Goal: Task Accomplishment & Management: Manage account settings

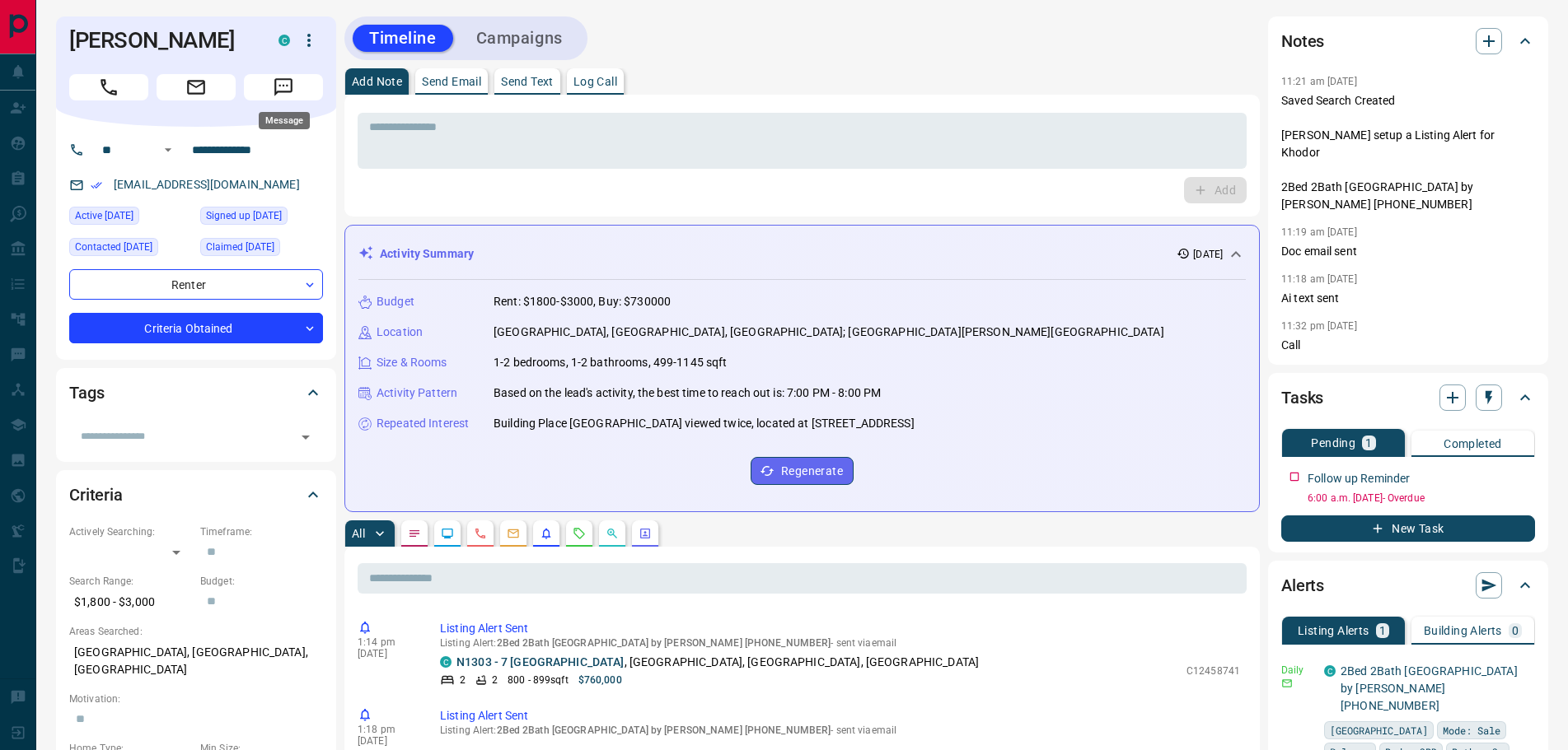
click at [291, 84] on icon "Message" at bounding box center [283, 87] width 18 height 18
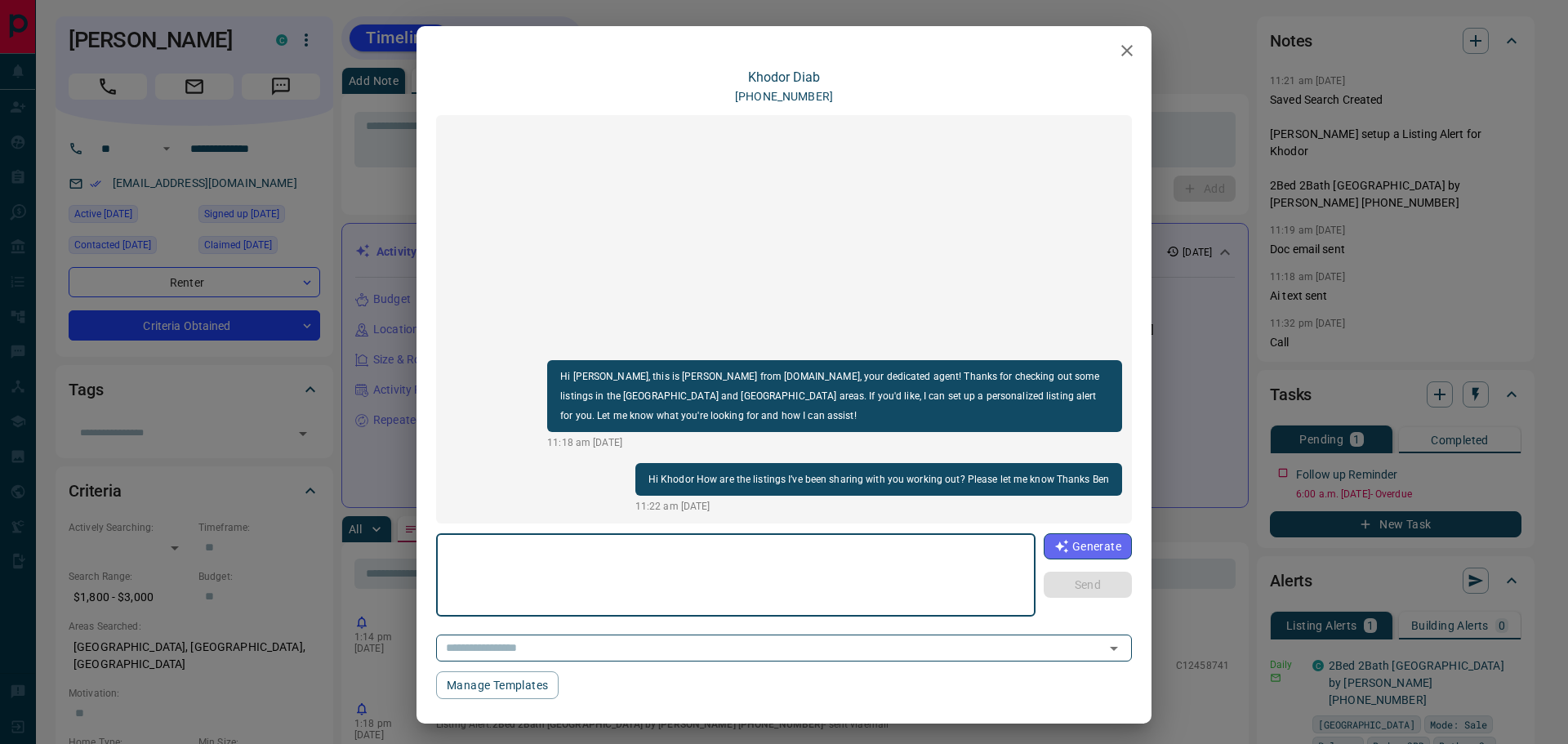
click at [1124, 46] on icon "button" at bounding box center [1128, 51] width 12 height 12
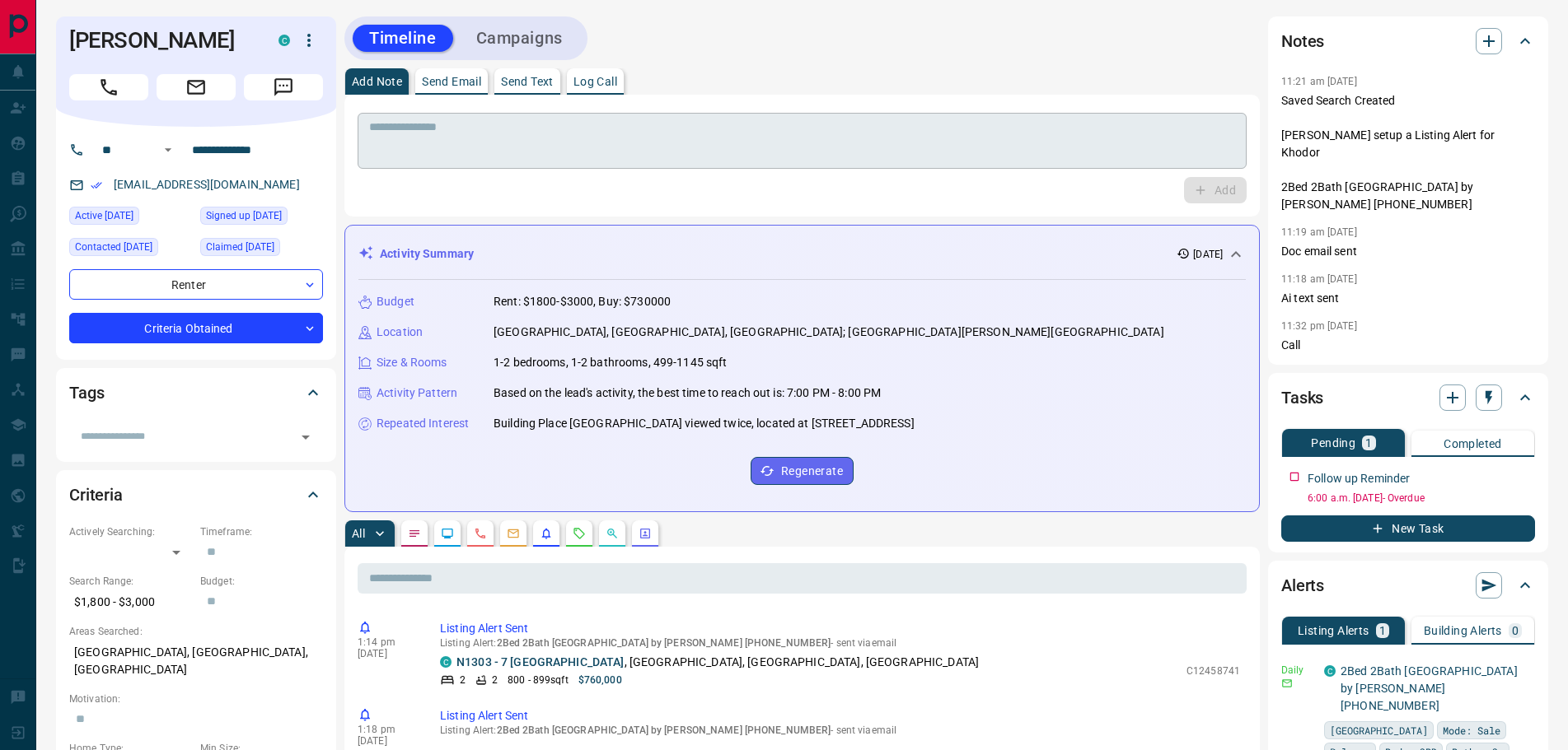
click at [436, 154] on textarea at bounding box center [802, 141] width 866 height 42
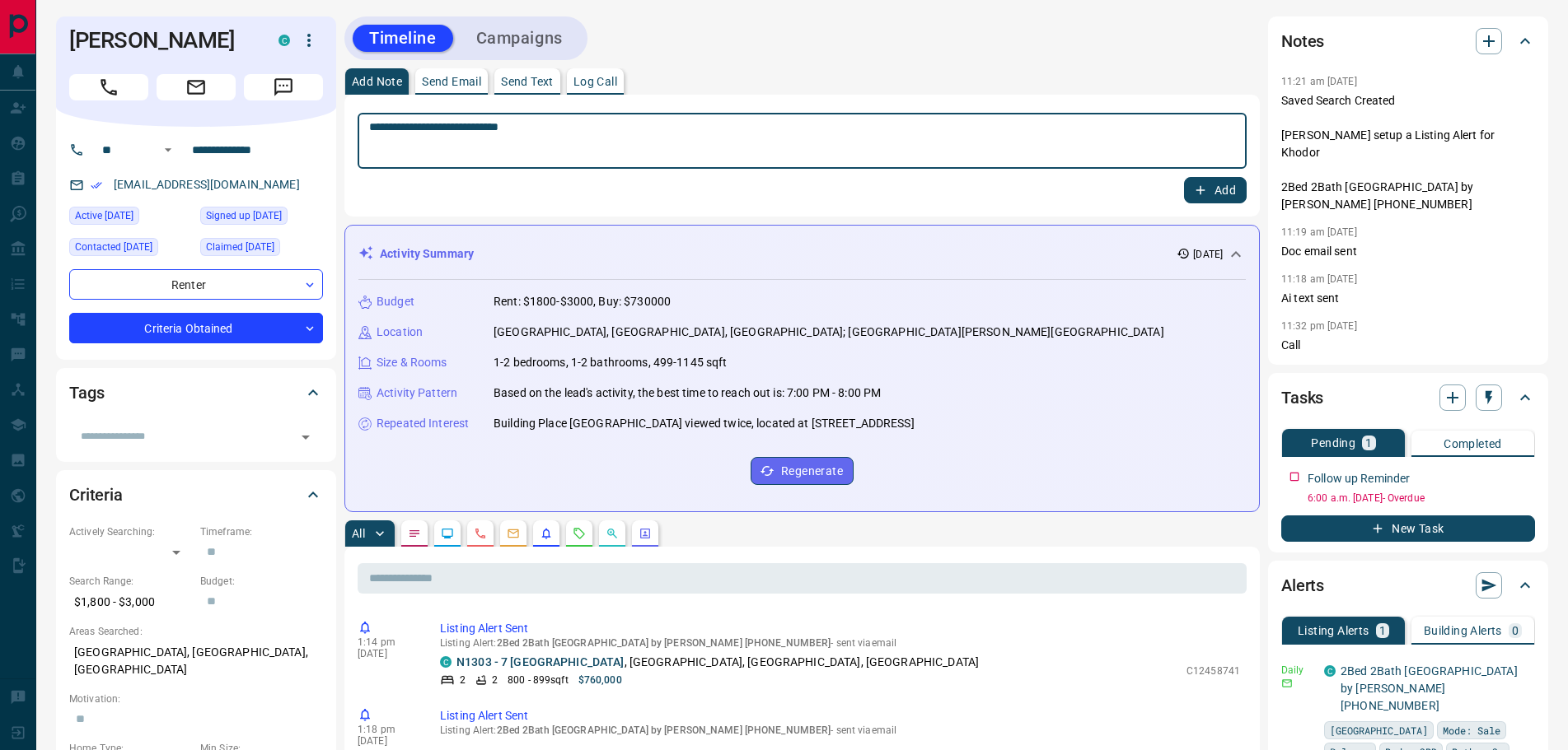
type textarea "**********"
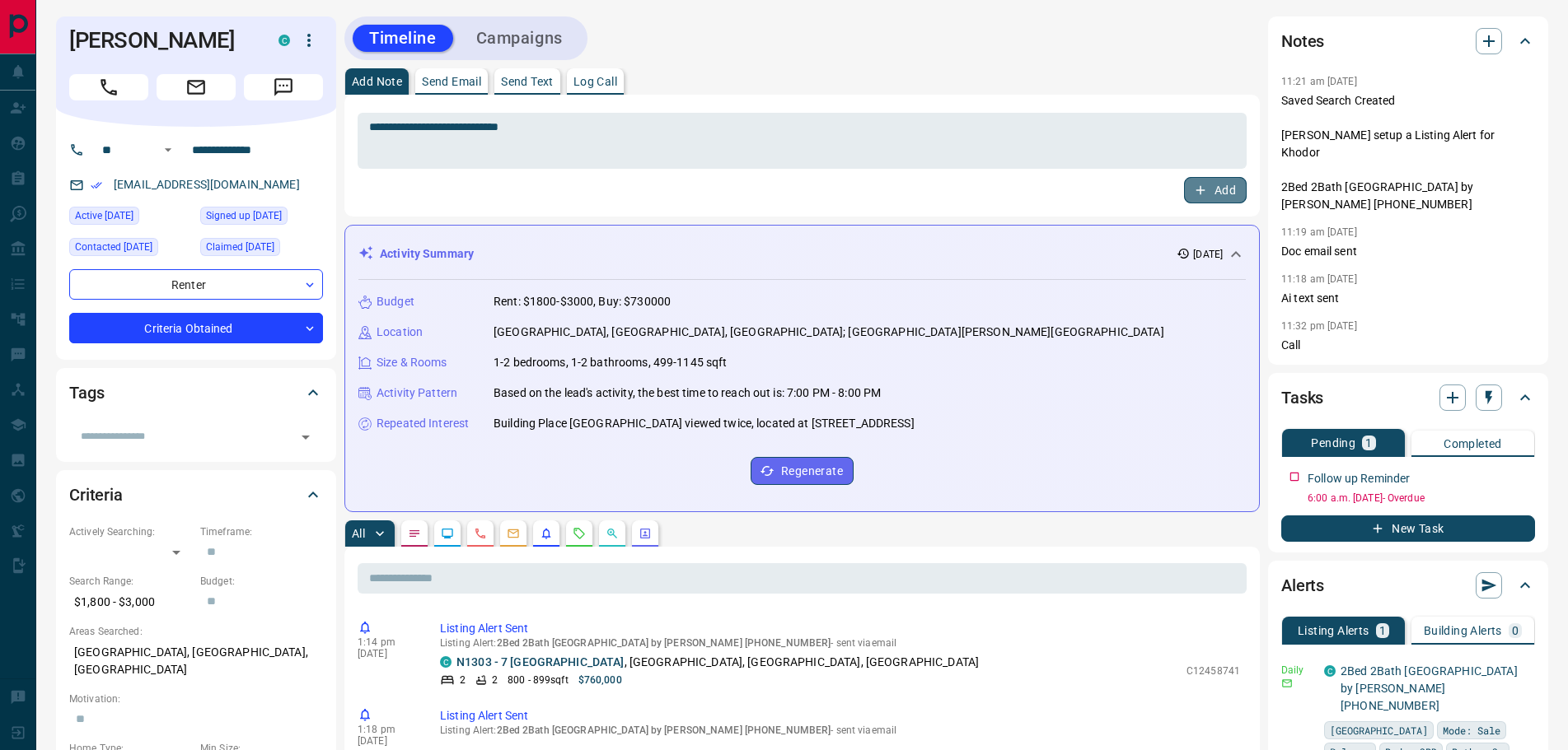
click at [1214, 192] on button "Add" at bounding box center [1215, 190] width 62 height 26
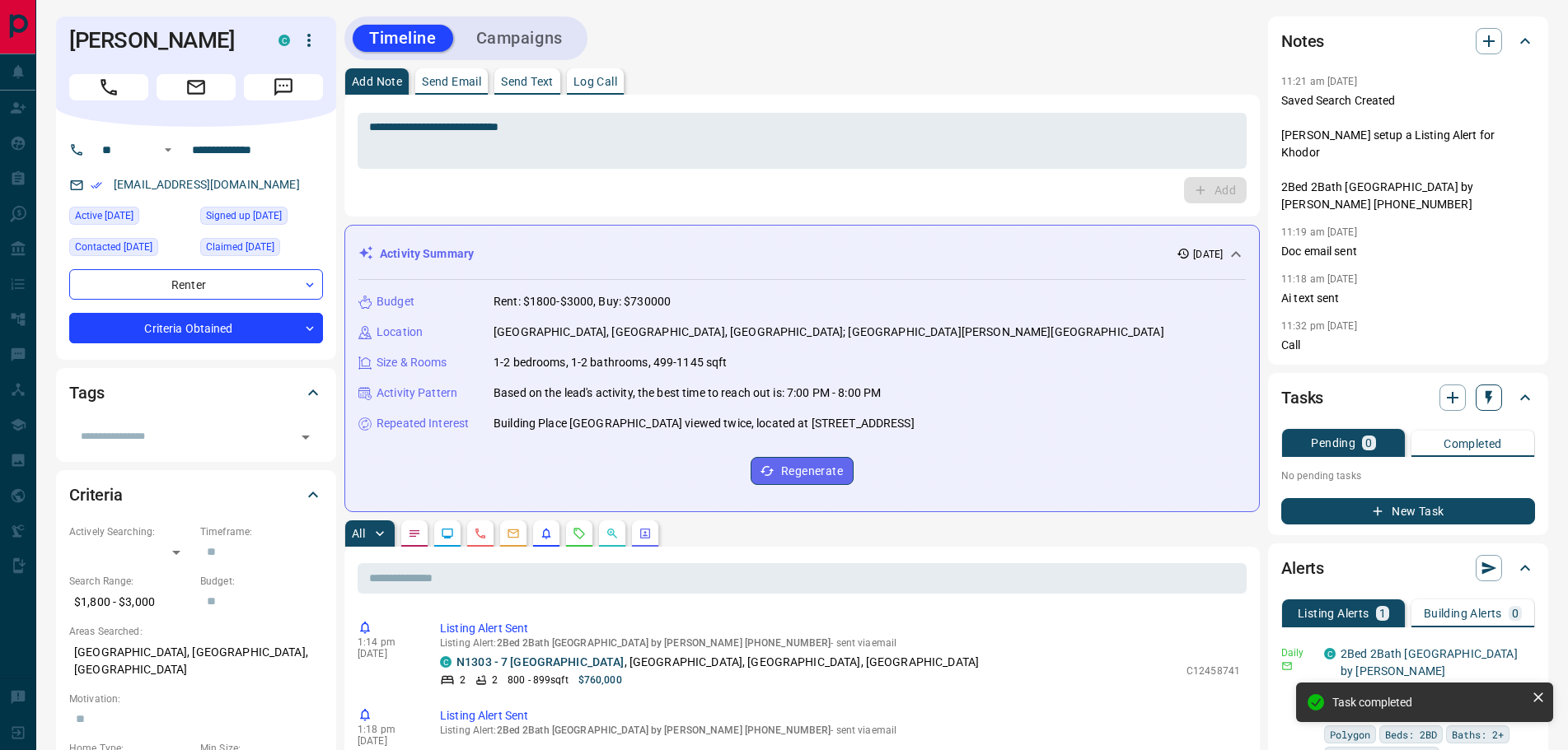
click at [1493, 389] on icon "button" at bounding box center [1488, 397] width 16 height 16
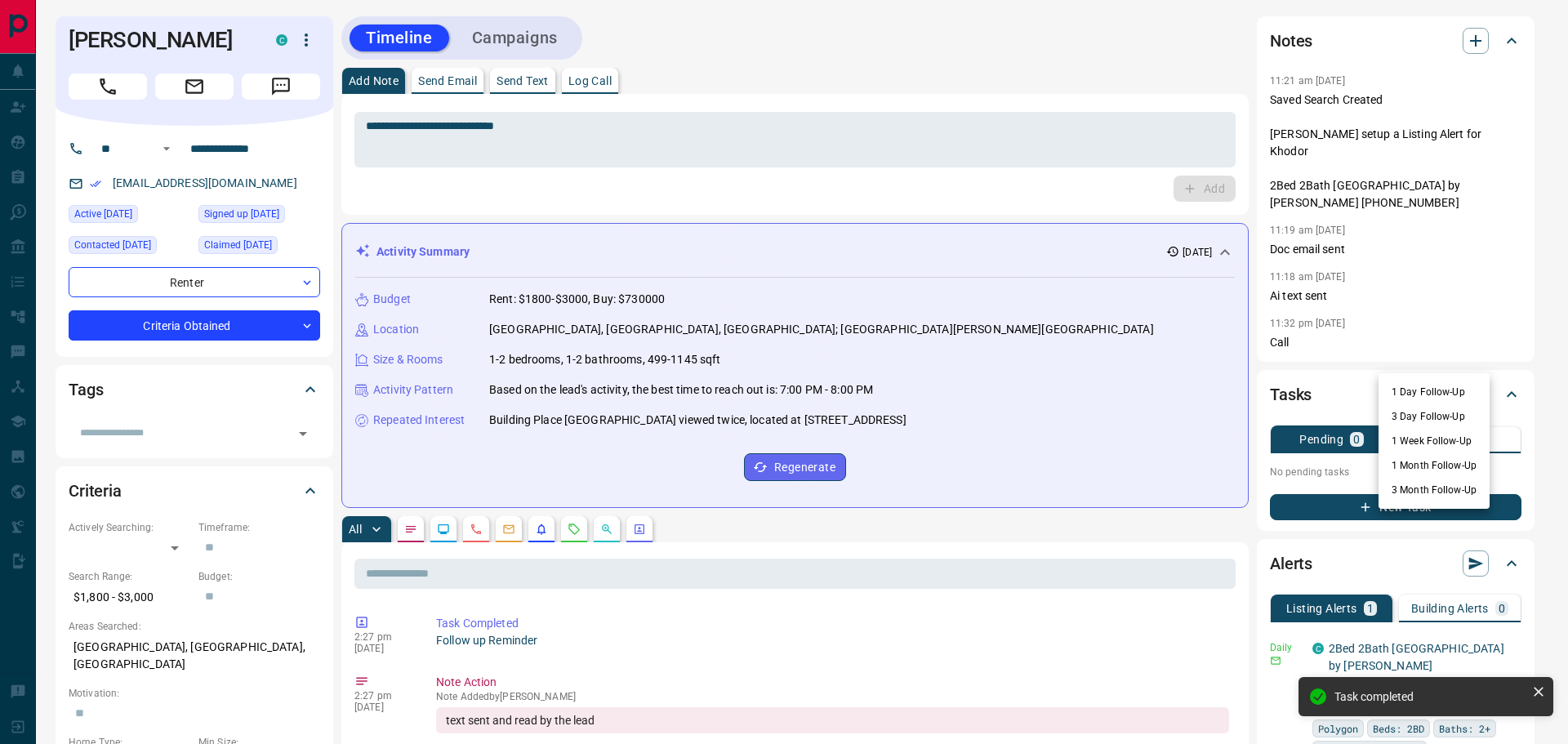
click at [1407, 468] on li "1 Month Follow-Up" at bounding box center [1434, 465] width 111 height 25
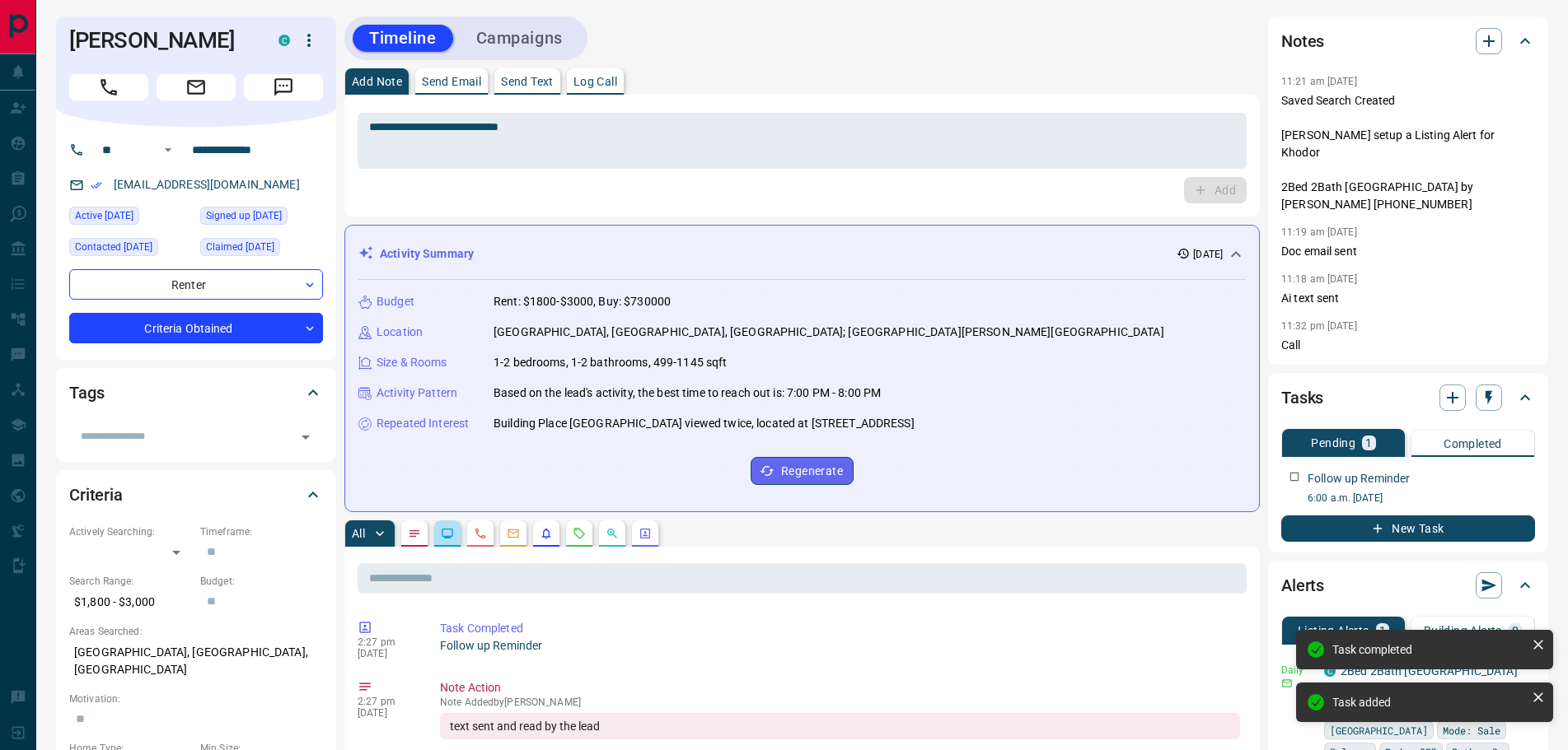
click at [444, 539] on icon "Lead Browsing Activity" at bounding box center [447, 533] width 13 height 13
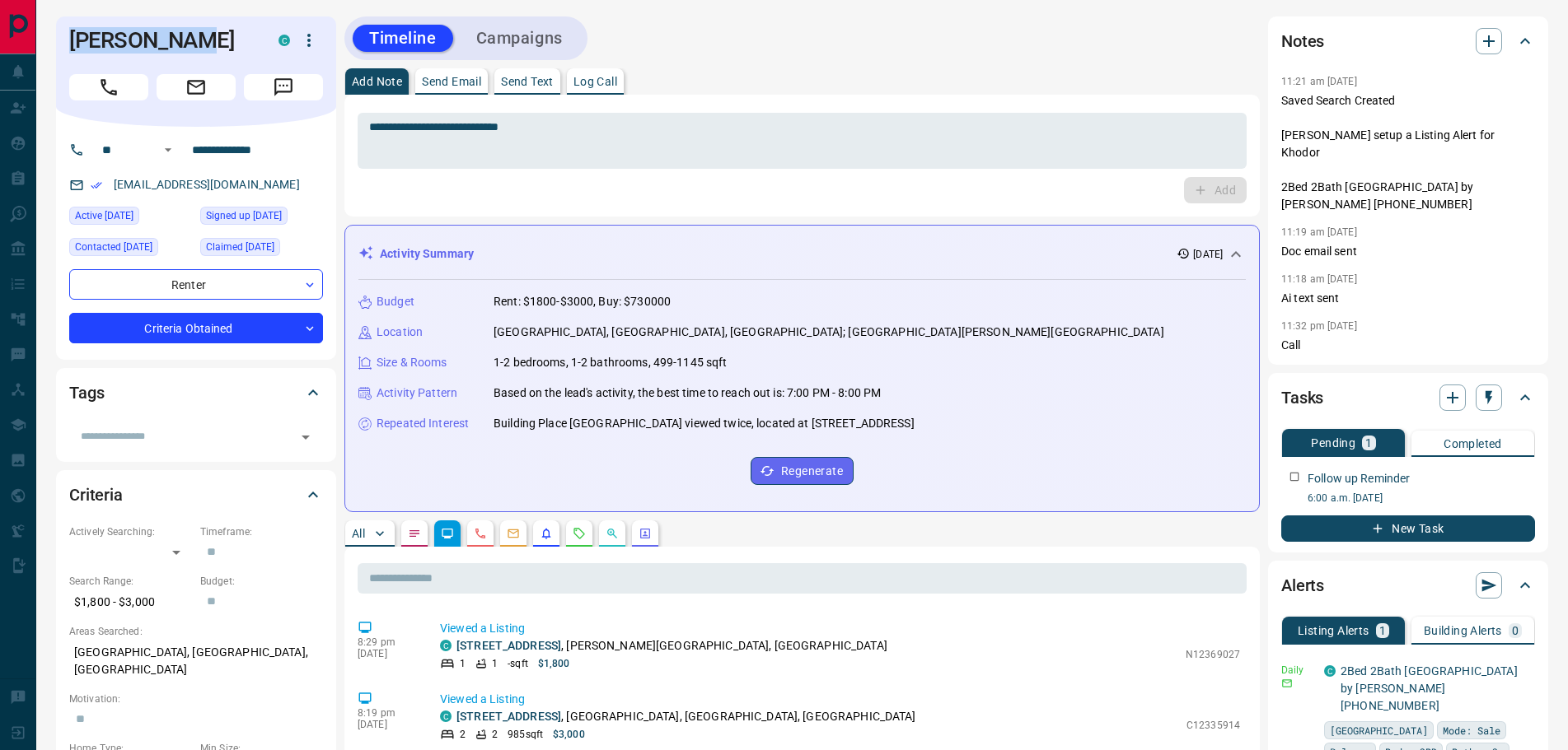
drag, startPoint x: 194, startPoint y: 48, endPoint x: 67, endPoint y: 32, distance: 128.0
click at [67, 32] on div "[PERSON_NAME] C" at bounding box center [196, 71] width 281 height 110
copy h1 "[PERSON_NAME]"
